Goal: Task Accomplishment & Management: Use online tool/utility

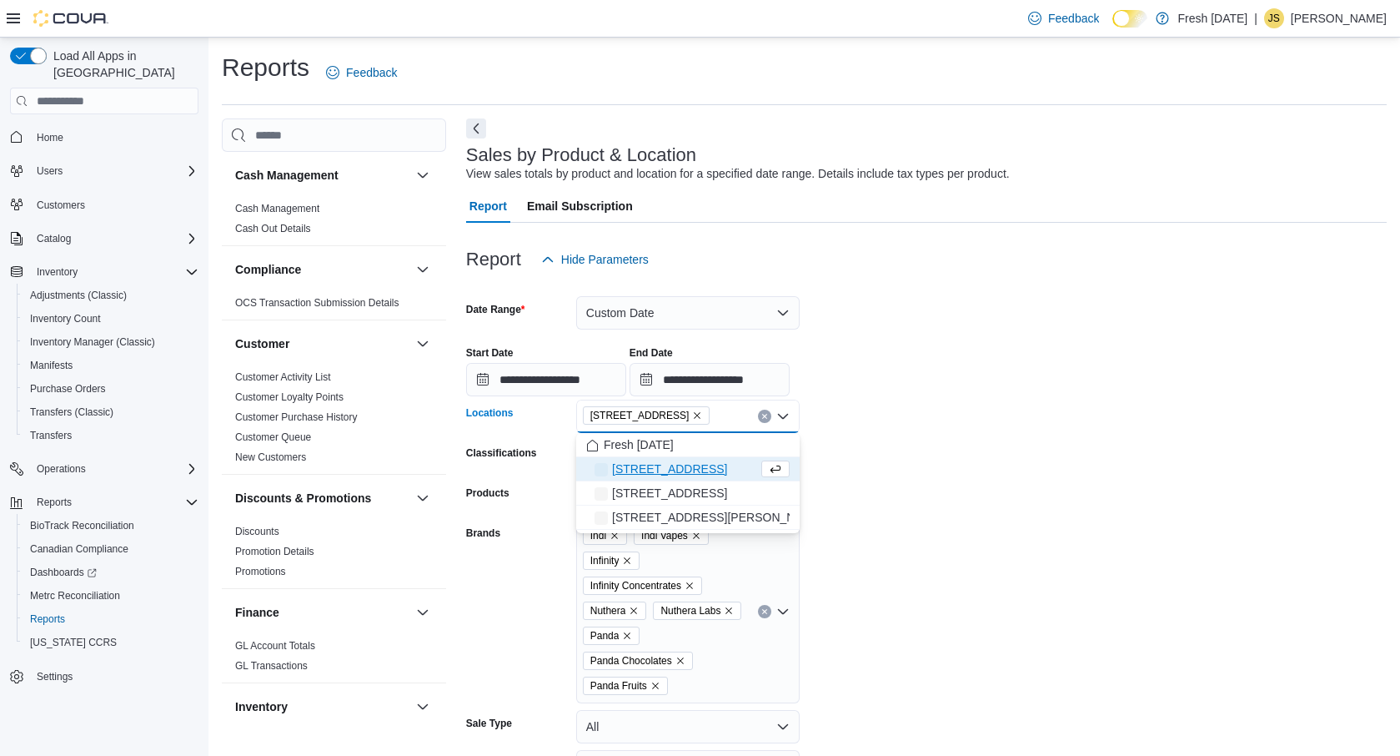
scroll to position [263, 0]
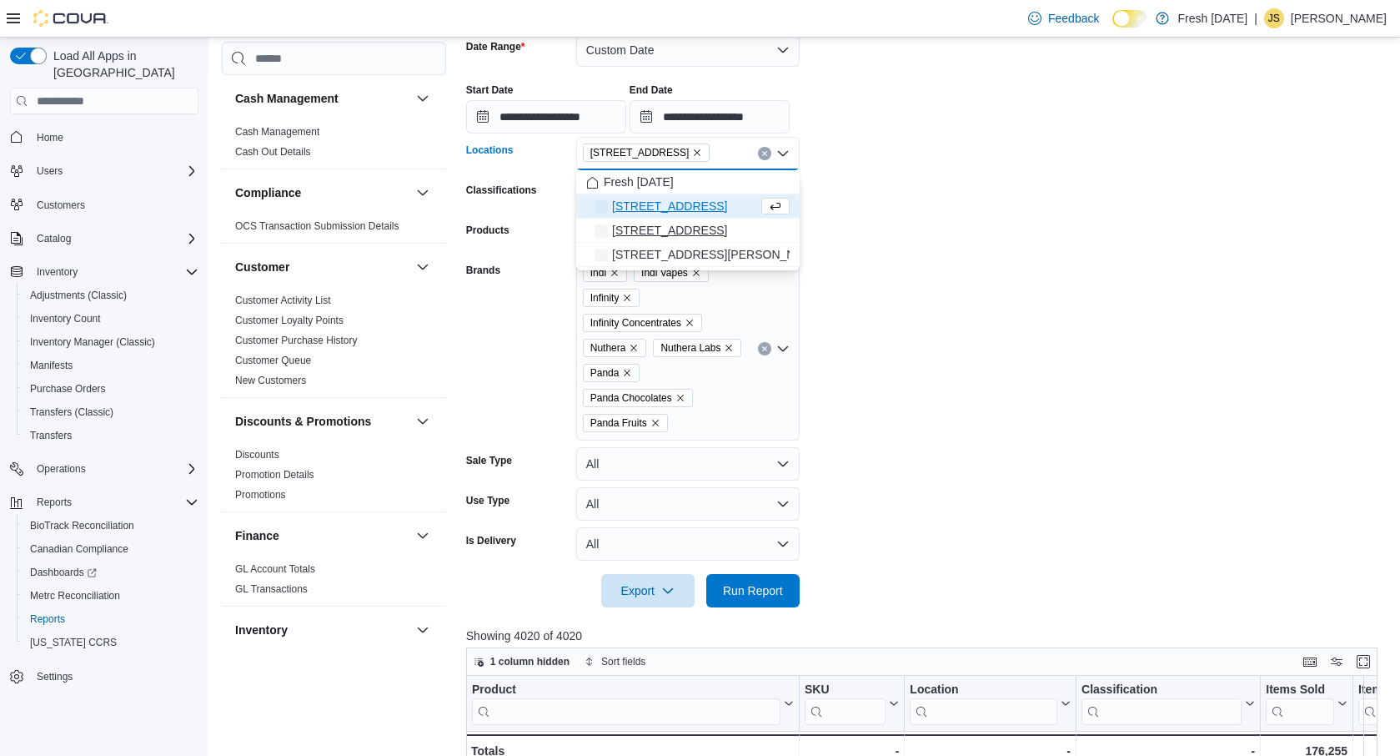
click at [601, 234] on icon "Choose from the following options" at bounding box center [601, 231] width 13 height 13
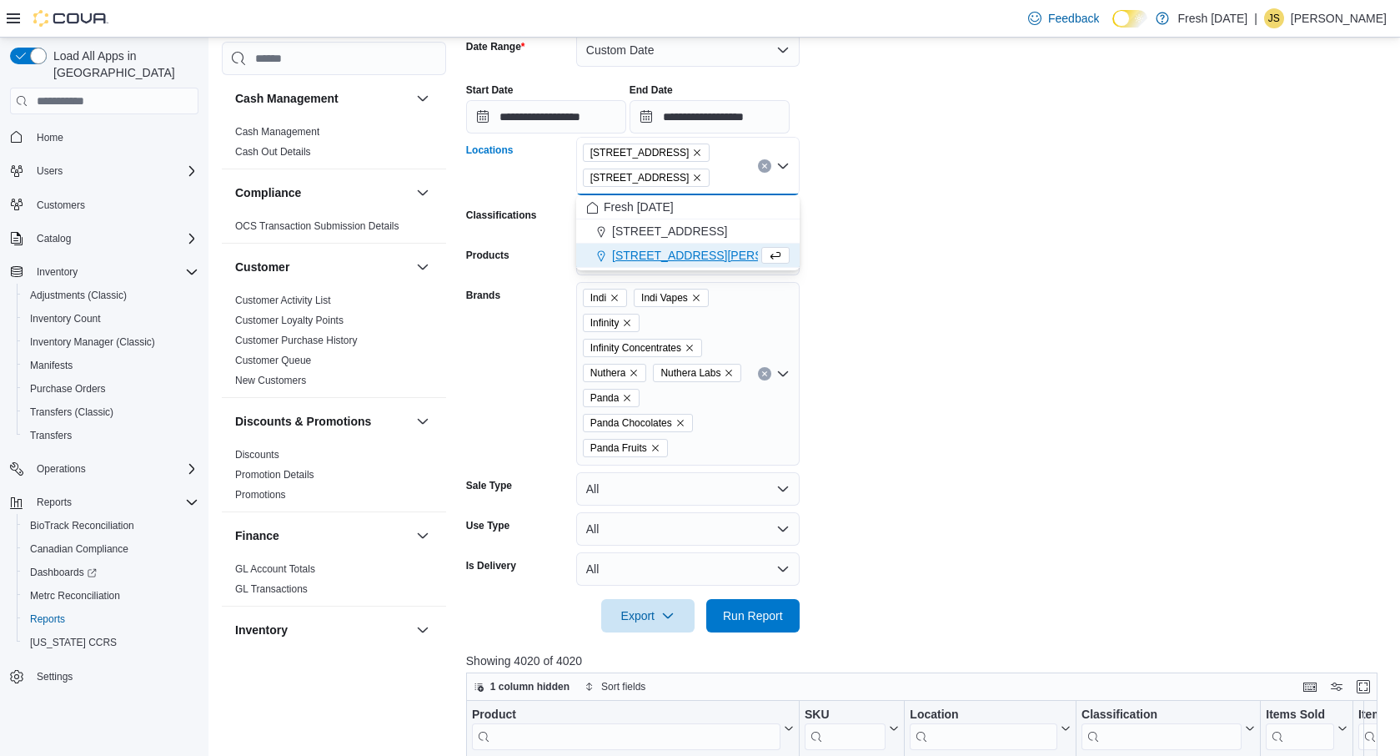
click at [601, 256] on icon "Choose from the following options" at bounding box center [601, 256] width 13 height 13
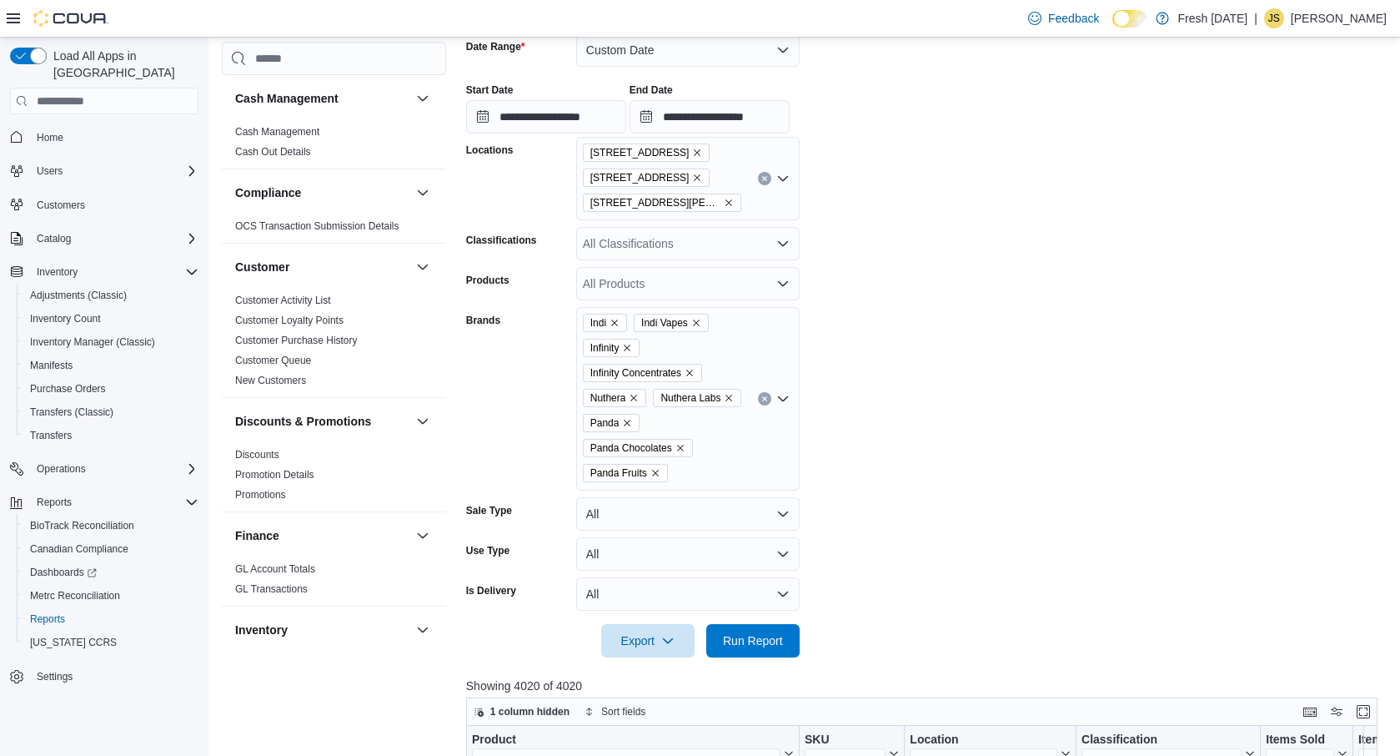
click at [875, 214] on form "**********" at bounding box center [926, 335] width 921 height 644
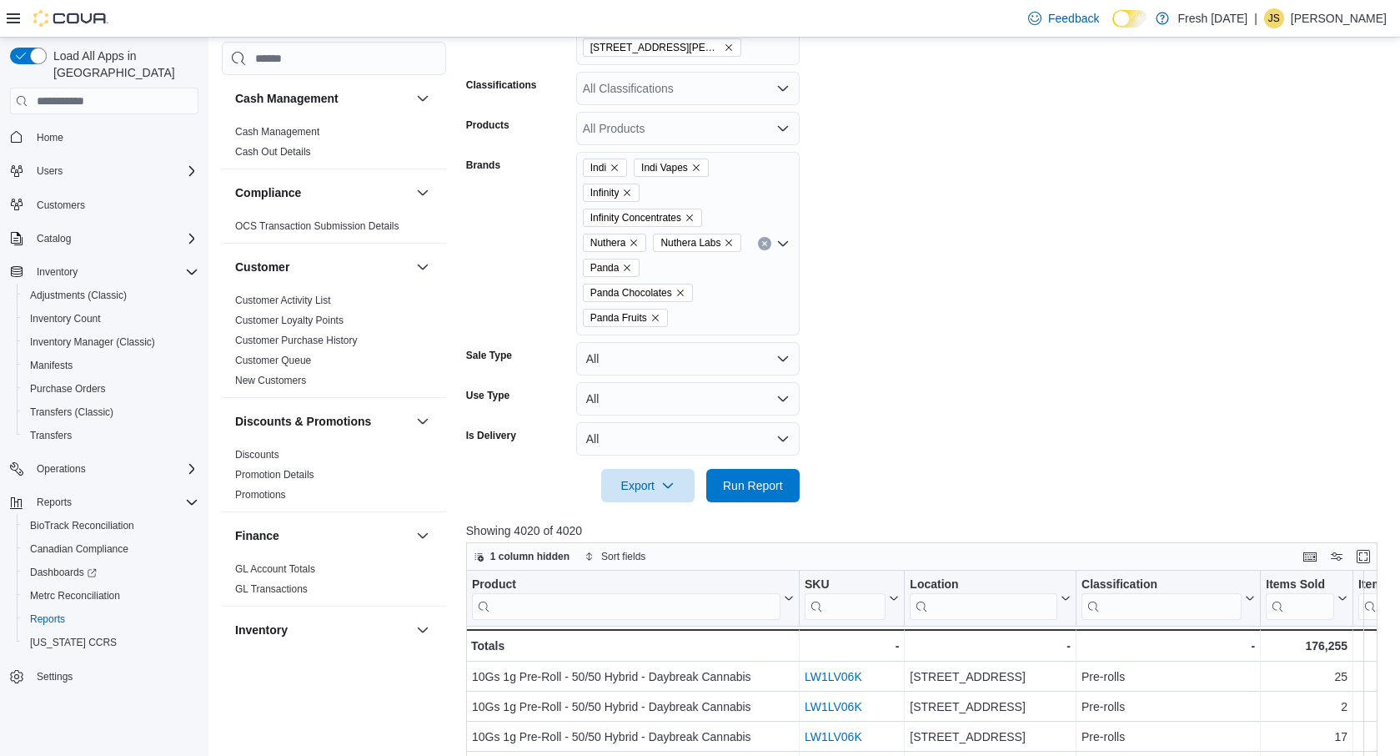
scroll to position [571, 0]
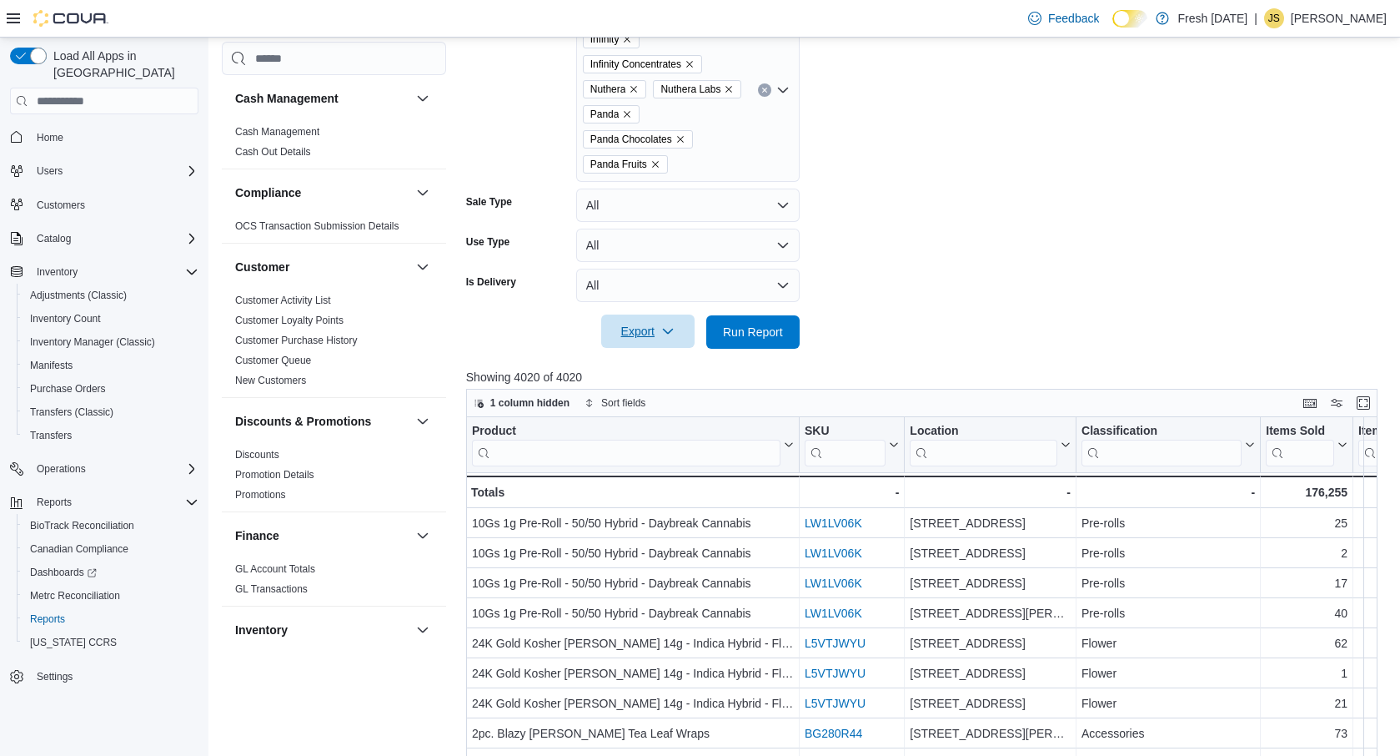
click at [666, 333] on icon "button" at bounding box center [667, 330] width 13 height 13
click at [643, 371] on span "Export to Excel" at bounding box center [648, 365] width 75 height 13
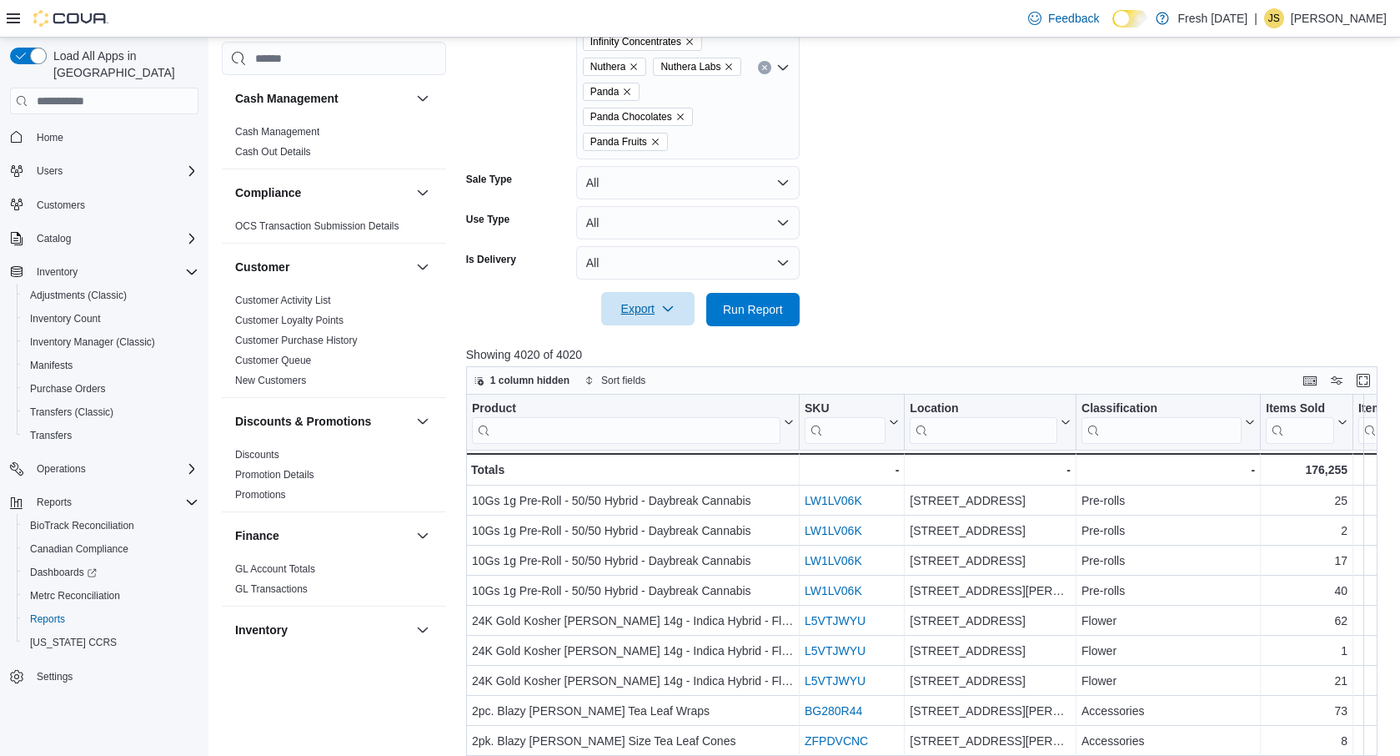
scroll to position [769, 0]
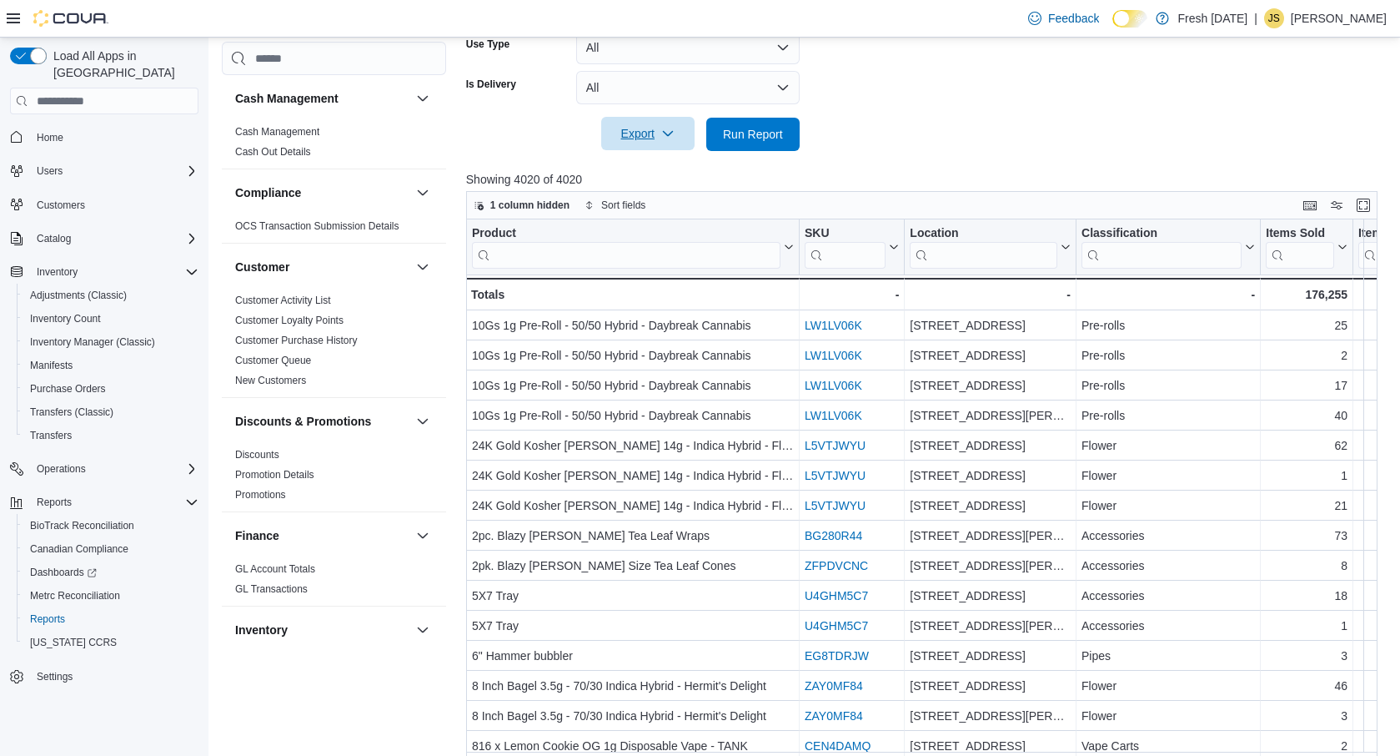
click at [672, 128] on icon "button" at bounding box center [667, 133] width 13 height 13
click at [653, 163] on span "Export to Excel" at bounding box center [648, 167] width 75 height 13
click at [1249, 693] on div "Error" at bounding box center [1253, 692] width 240 height 20
